Goal: Task Accomplishment & Management: Use online tool/utility

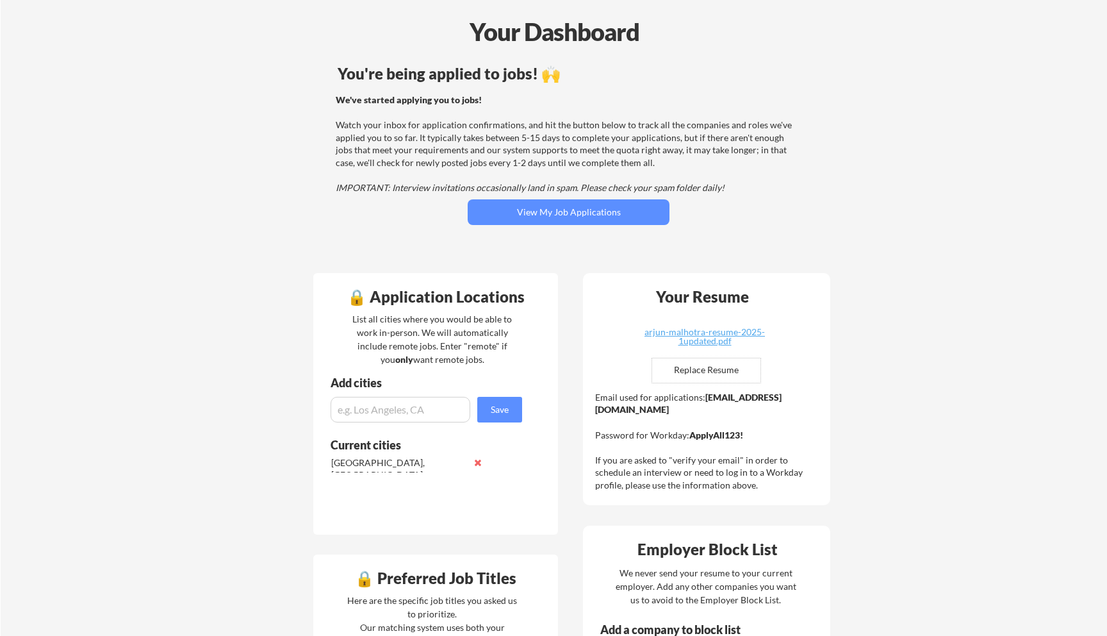
scroll to position [53, 0]
click at [696, 368] on input "file" at bounding box center [706, 370] width 108 height 24
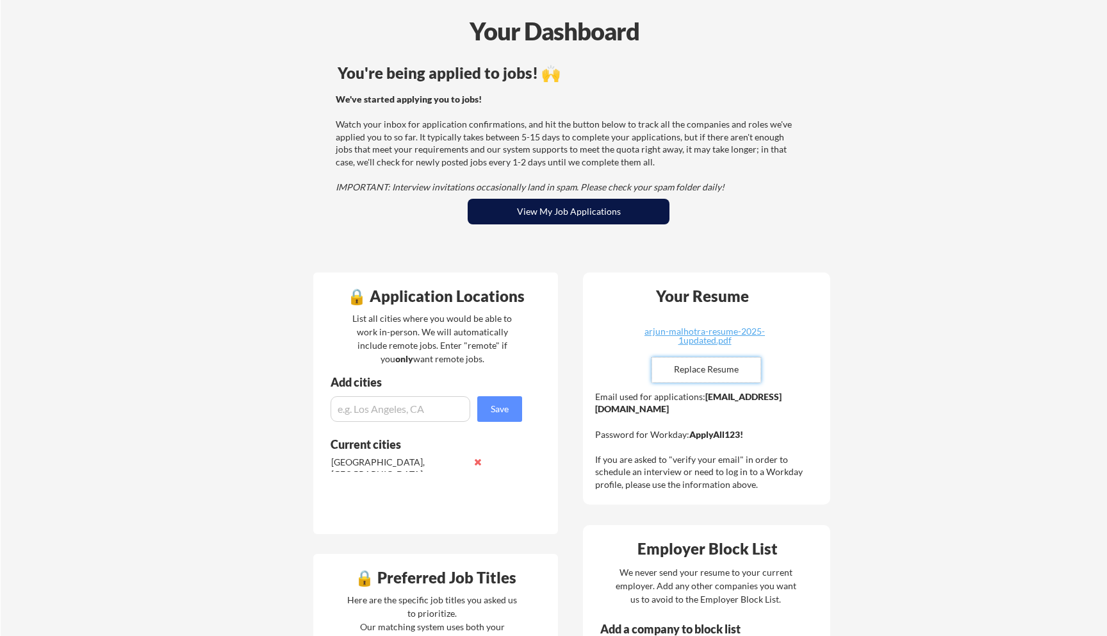
click at [521, 215] on button "View My Job Applications" at bounding box center [569, 212] width 202 height 26
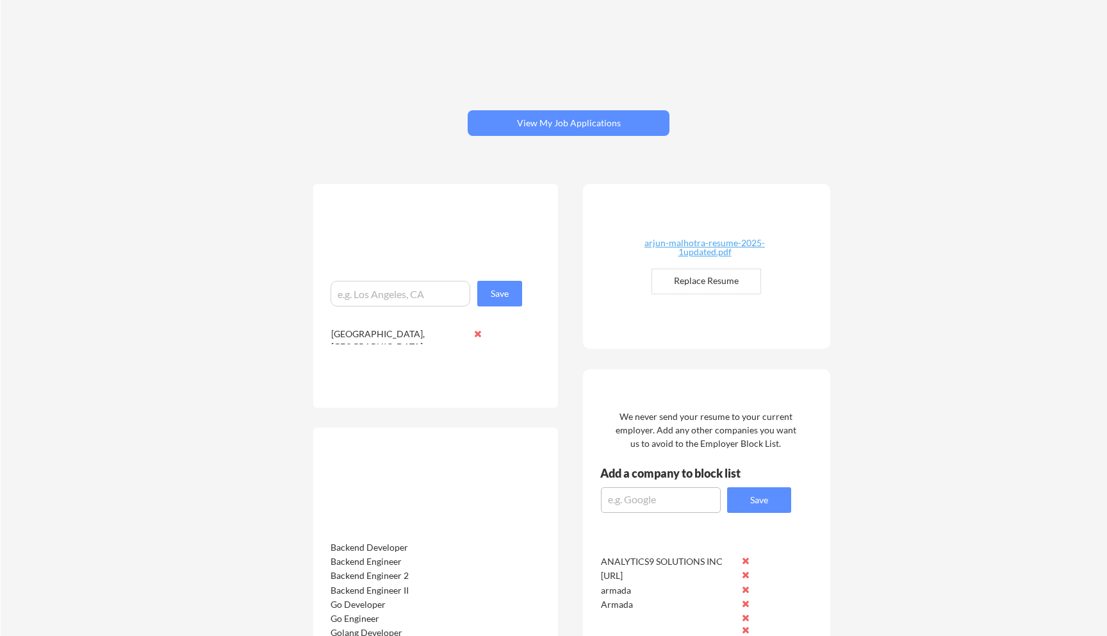
scroll to position [53, 0]
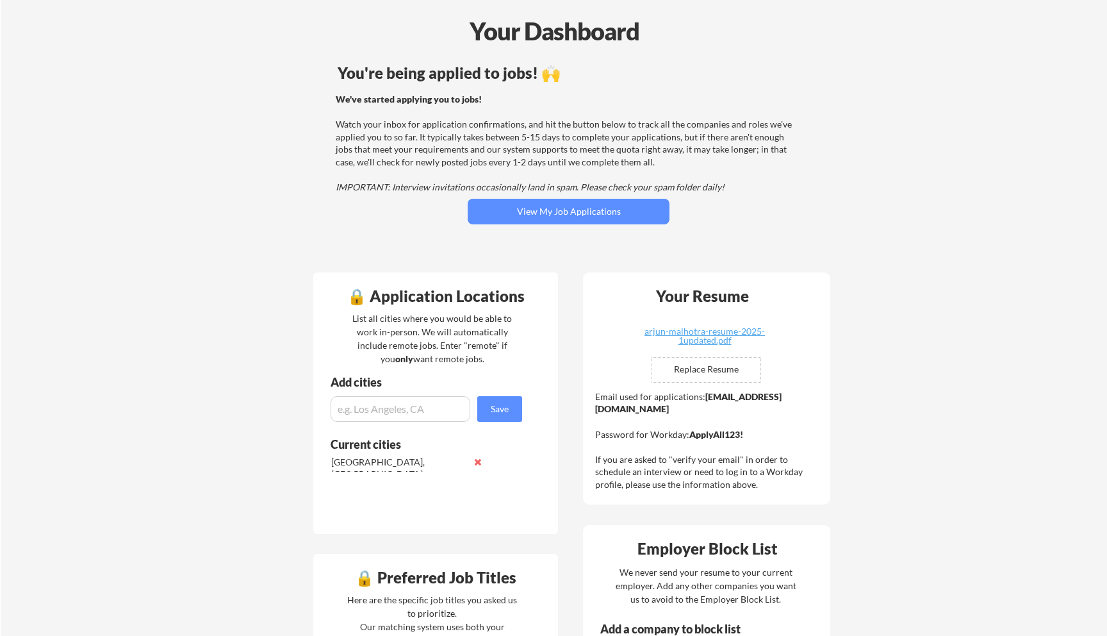
click at [709, 370] on input "file" at bounding box center [706, 370] width 108 height 24
type input "C:\fakepath\Arjun_Malhotra_Resume_2025_1.pdf"
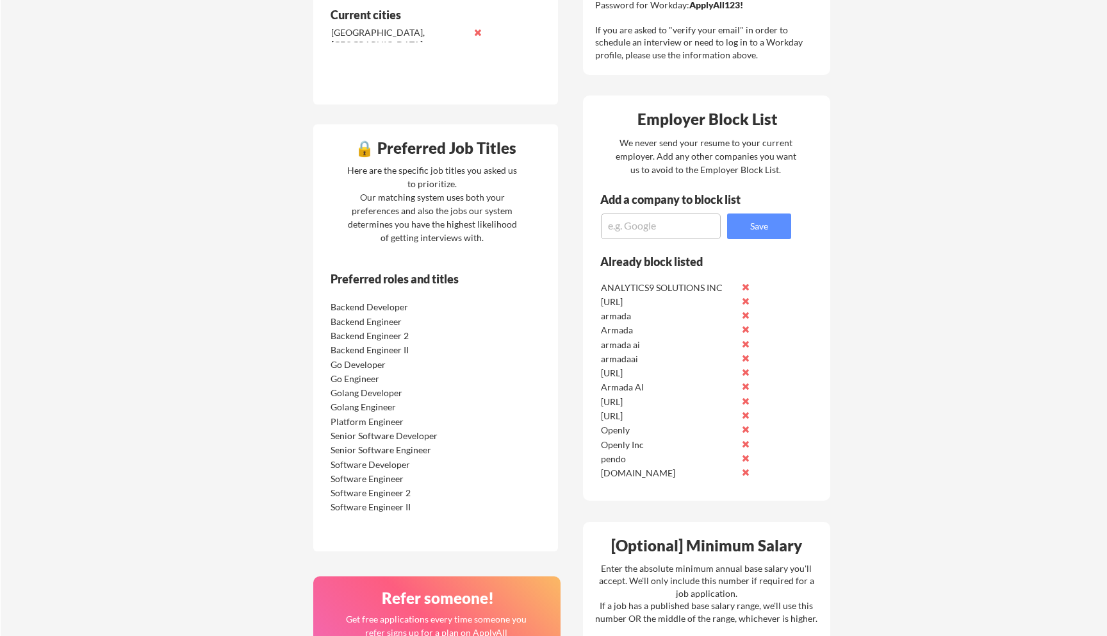
scroll to position [0, 0]
